Goal: Task Accomplishment & Management: Manage account settings

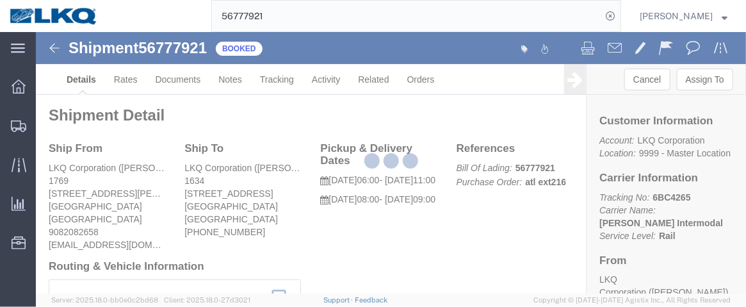
click at [100, 153] on div at bounding box center [391, 162] width 711 height 261
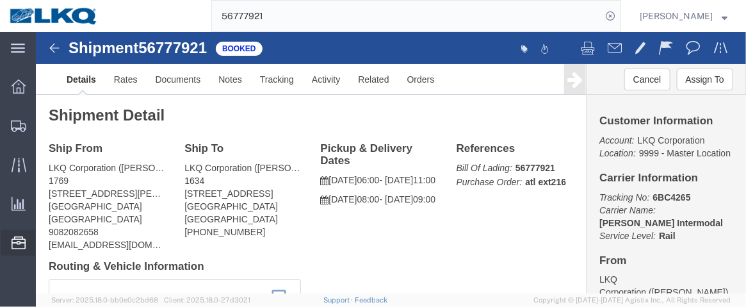
click at [0, 0] on span "Location Appointment" at bounding box center [0, 0] width 0 height 0
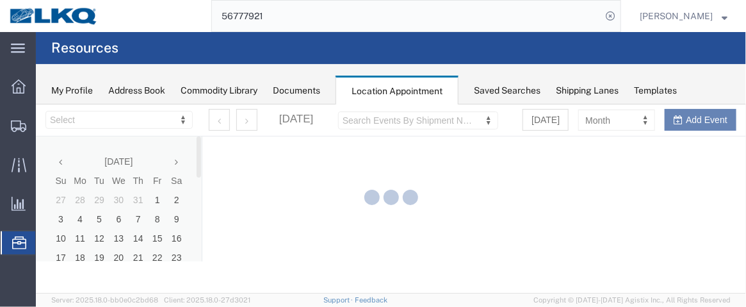
select select "28716"
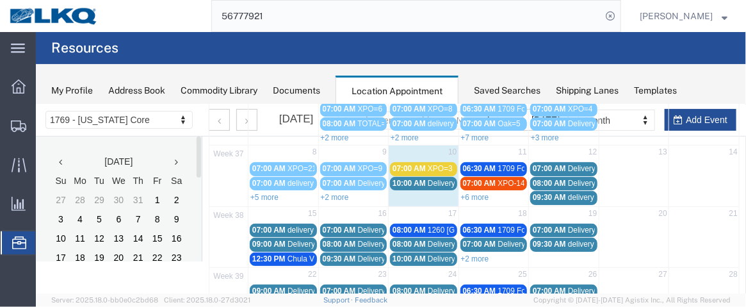
scroll to position [128, 0]
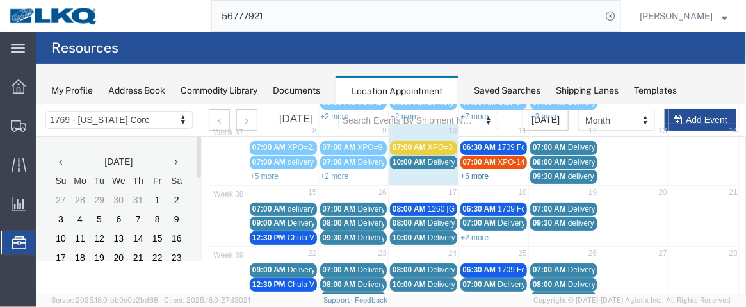
click at [478, 173] on link "+6 more" at bounding box center [475, 175] width 28 height 9
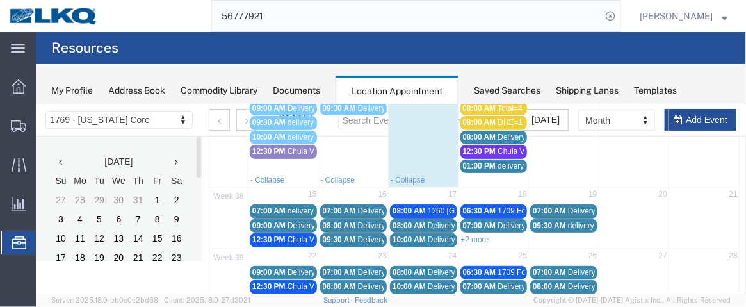
scroll to position [218, 0]
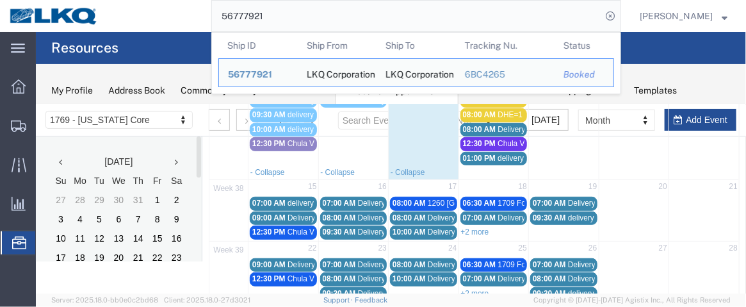
click at [551, 17] on input "56777921" at bounding box center [407, 16] width 390 height 31
click at [341, 213] on span "08:00 AM" at bounding box center [338, 217] width 33 height 9
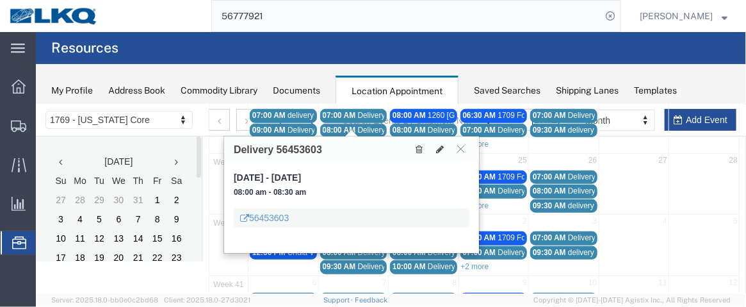
scroll to position [343, 0]
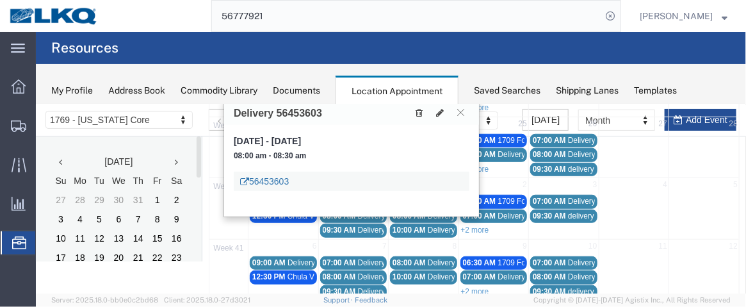
click at [274, 177] on link "56453603" at bounding box center [264, 180] width 49 height 13
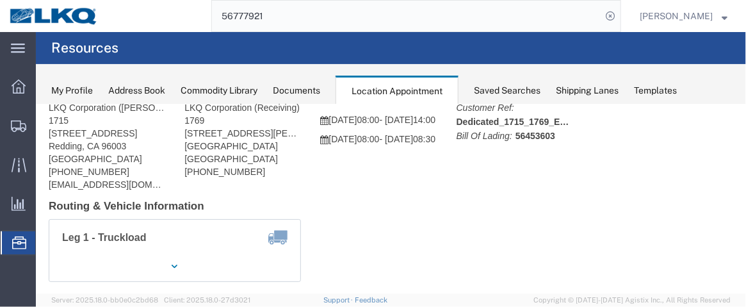
scroll to position [69, 0]
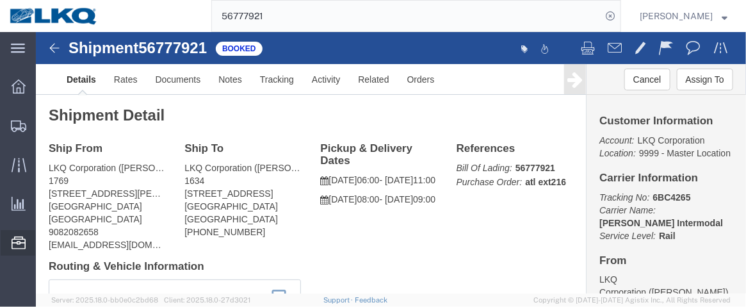
click at [0, 0] on span "Location Appointment" at bounding box center [0, 0] width 0 height 0
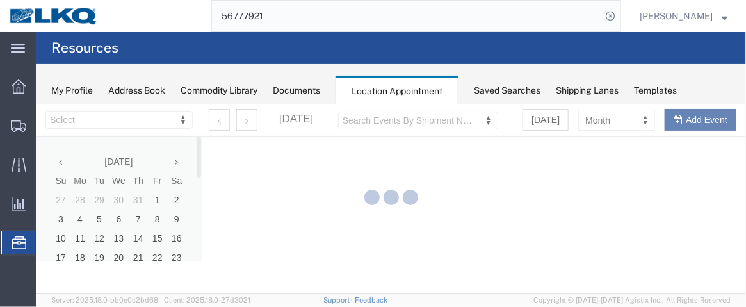
select select "28716"
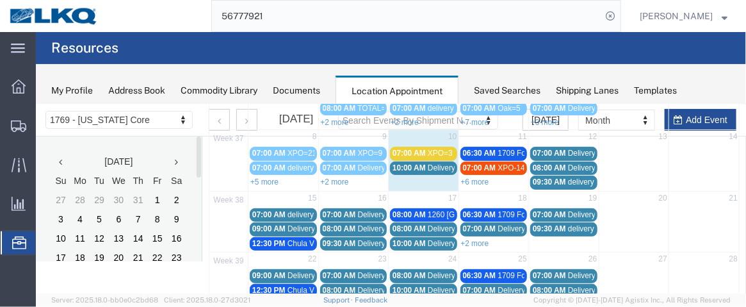
scroll to position [95, 0]
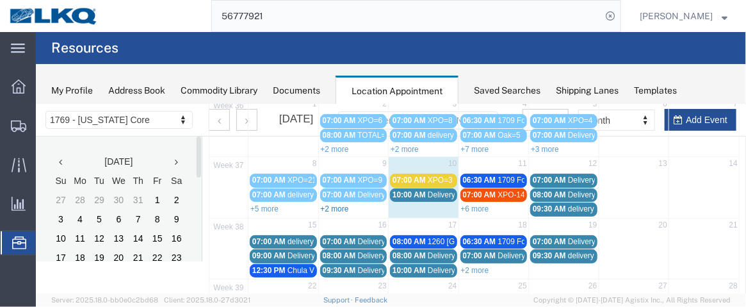
click at [329, 204] on link "+2 more" at bounding box center [334, 208] width 28 height 9
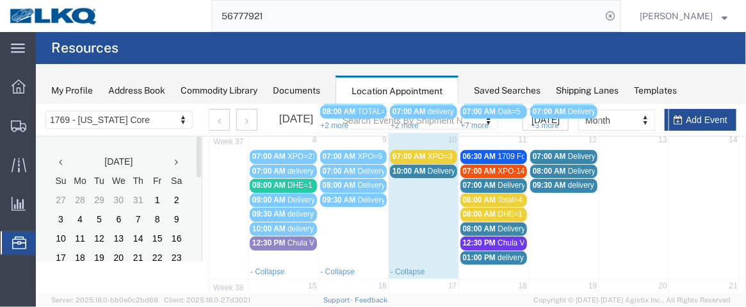
scroll to position [131, 0]
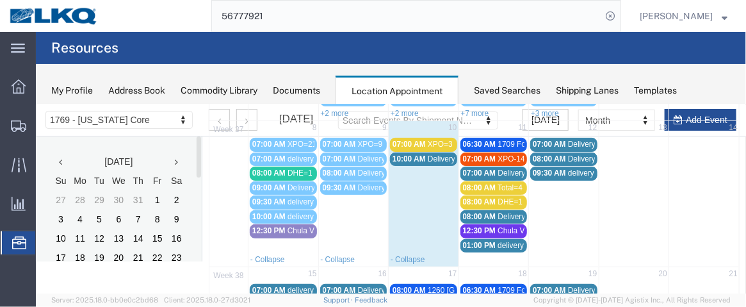
drag, startPoint x: 427, startPoint y: 144, endPoint x: 399, endPoint y: 142, distance: 27.7
drag, startPoint x: 399, startPoint y: 142, endPoint x: 391, endPoint y: 141, distance: 8.4
click at [392, 141] on span "07:00 AM" at bounding box center [408, 143] width 33 height 9
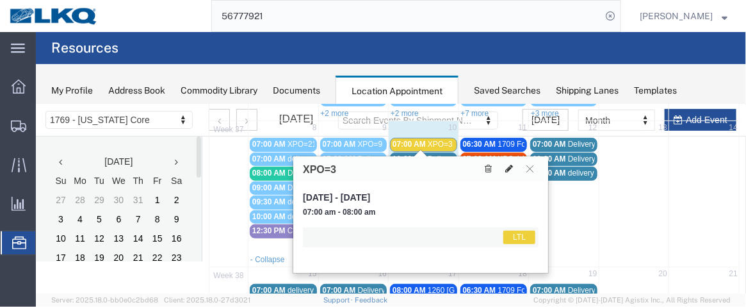
click at [507, 168] on icon at bounding box center [509, 167] width 8 height 9
select select "25"
select select "1"
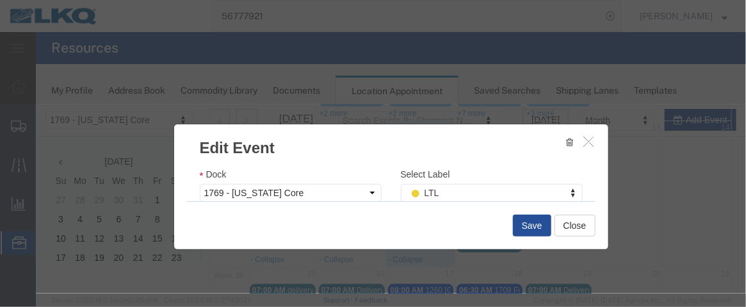
scroll to position [252, 0]
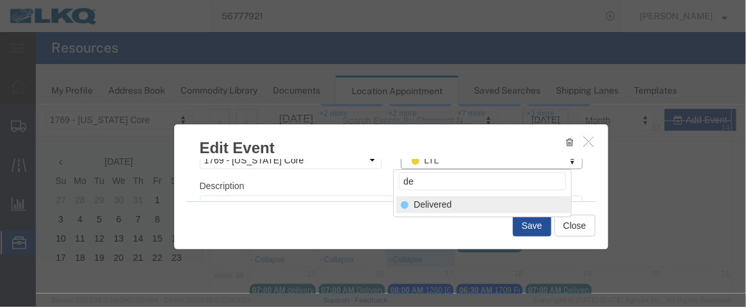
type input "de"
select select "40"
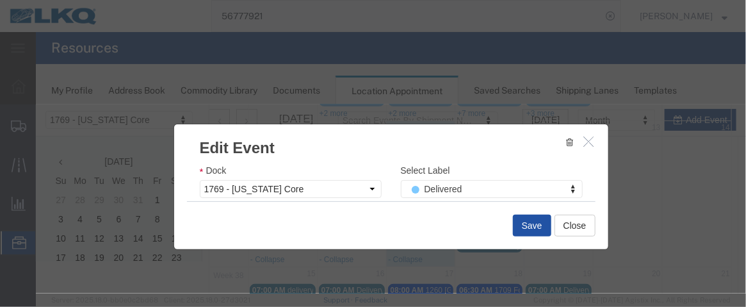
click at [532, 230] on button "Save" at bounding box center [532, 225] width 38 height 22
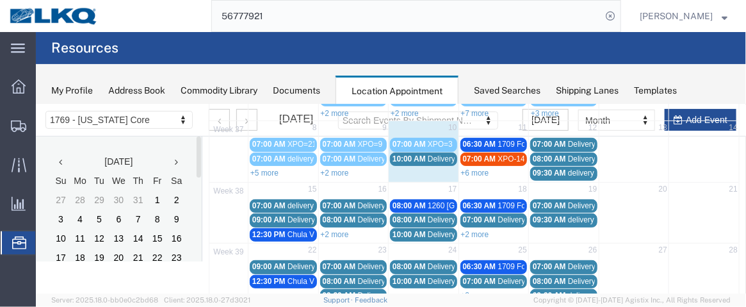
scroll to position [128, 0]
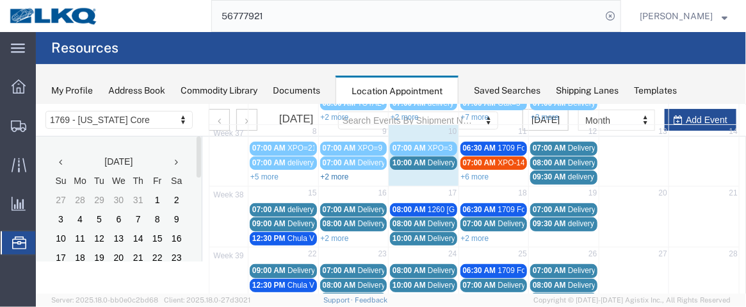
click at [342, 174] on link "+2 more" at bounding box center [334, 176] width 28 height 9
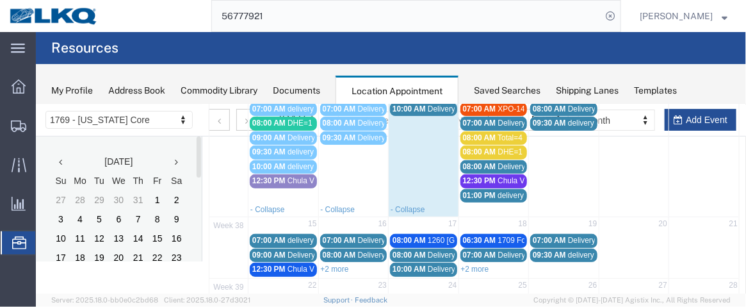
scroll to position [193, 0]
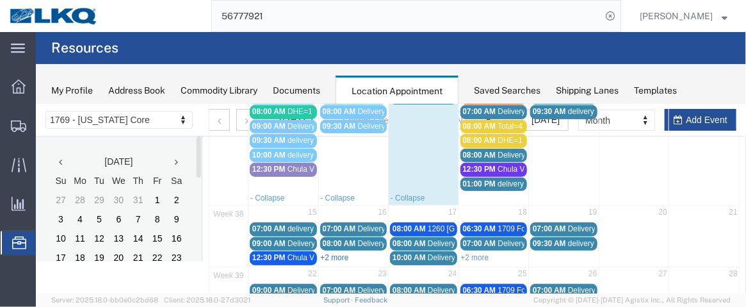
click at [342, 252] on link "+2 more" at bounding box center [334, 256] width 28 height 9
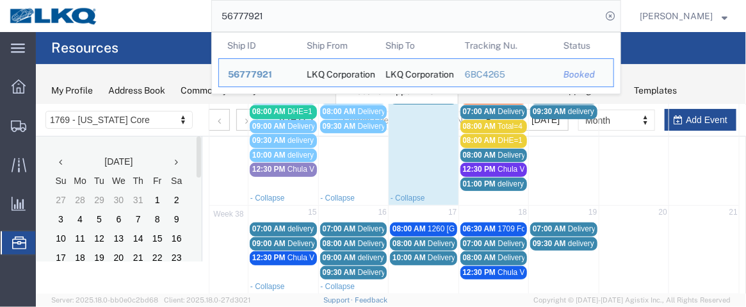
click at [582, 18] on input "56777921" at bounding box center [407, 16] width 390 height 31
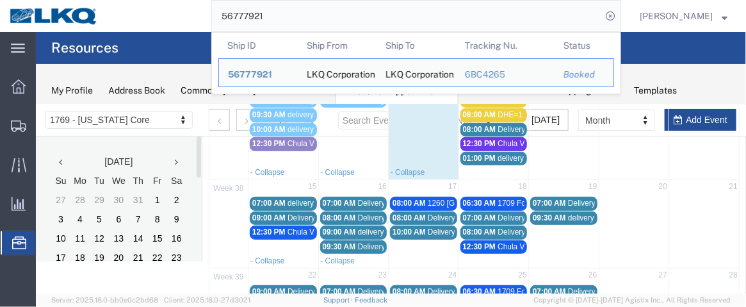
scroll to position [226, 0]
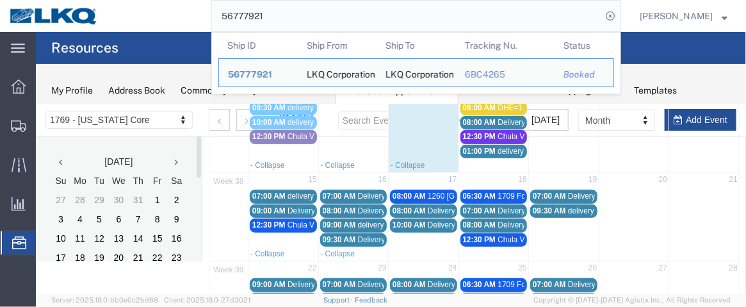
click at [358, 220] on span "delivery 56763182" at bounding box center [389, 224] width 62 height 9
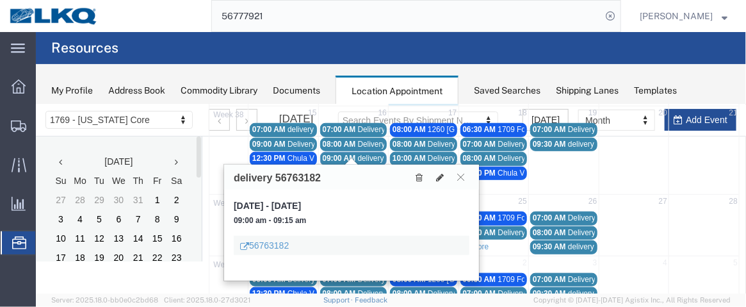
scroll to position [293, 0]
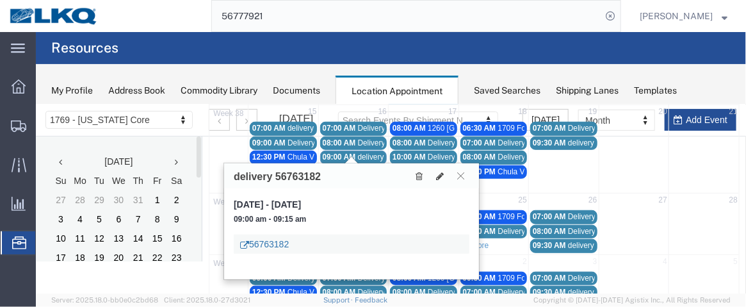
click at [284, 241] on link "56763182" at bounding box center [264, 243] width 49 height 13
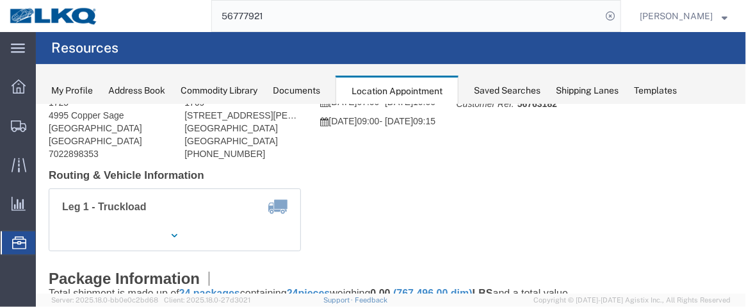
scroll to position [55, 0]
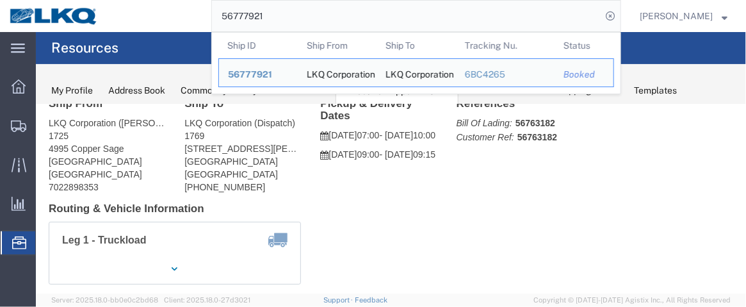
click at [570, 19] on input "56777921" at bounding box center [407, 16] width 390 height 31
click div "Leg 1 - Truckload Vehicle 1: Standard Dry Van (53 Feet) Number of trucks: 1"
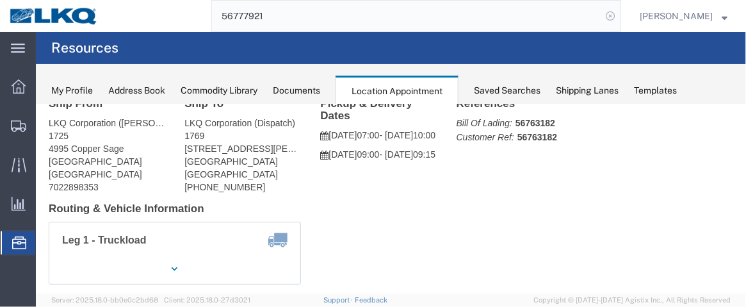
click at [620, 15] on icon at bounding box center [611, 16] width 18 height 18
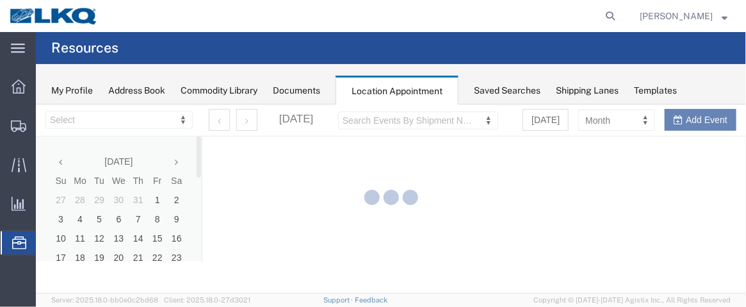
select select "28716"
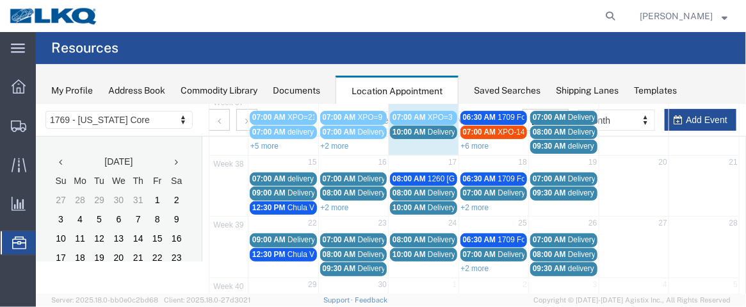
scroll to position [160, 0]
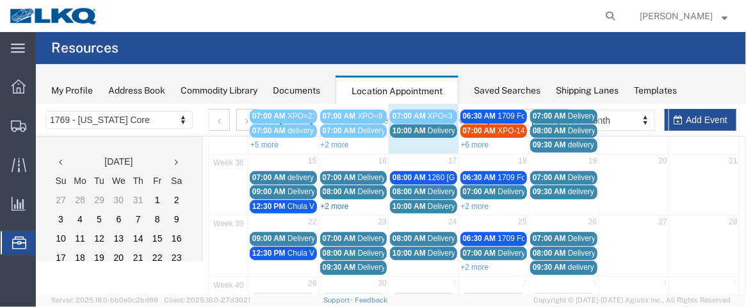
click at [328, 201] on link "+2 more" at bounding box center [334, 205] width 28 height 9
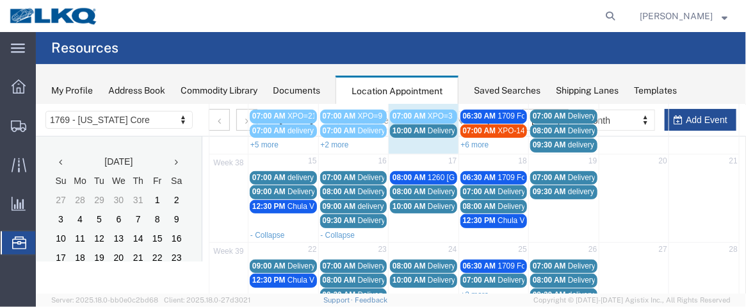
click at [330, 201] on span "09:00 AM" at bounding box center [338, 205] width 33 height 9
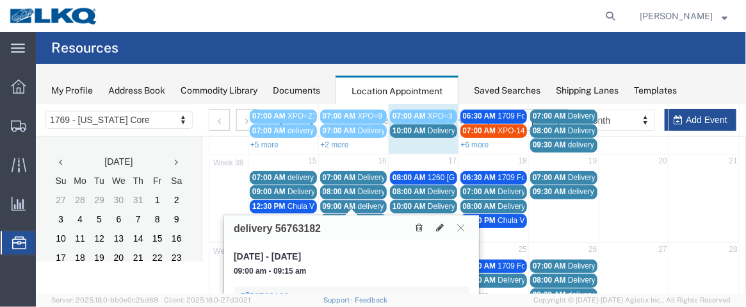
click at [563, 13] on agx-global-search at bounding box center [416, 16] width 410 height 32
